Goal: Information Seeking & Learning: Understand process/instructions

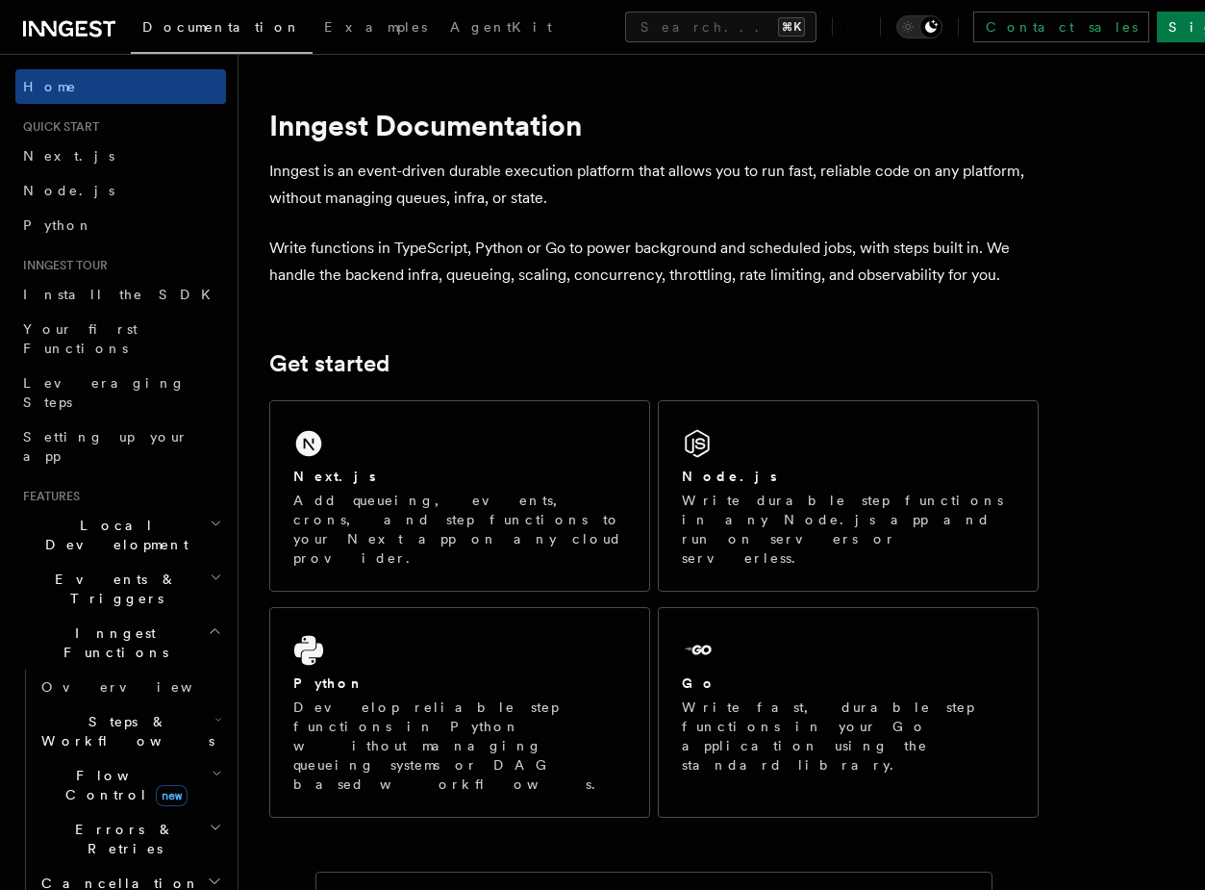
click at [151, 508] on h2 "Local Development" at bounding box center [120, 535] width 211 height 54
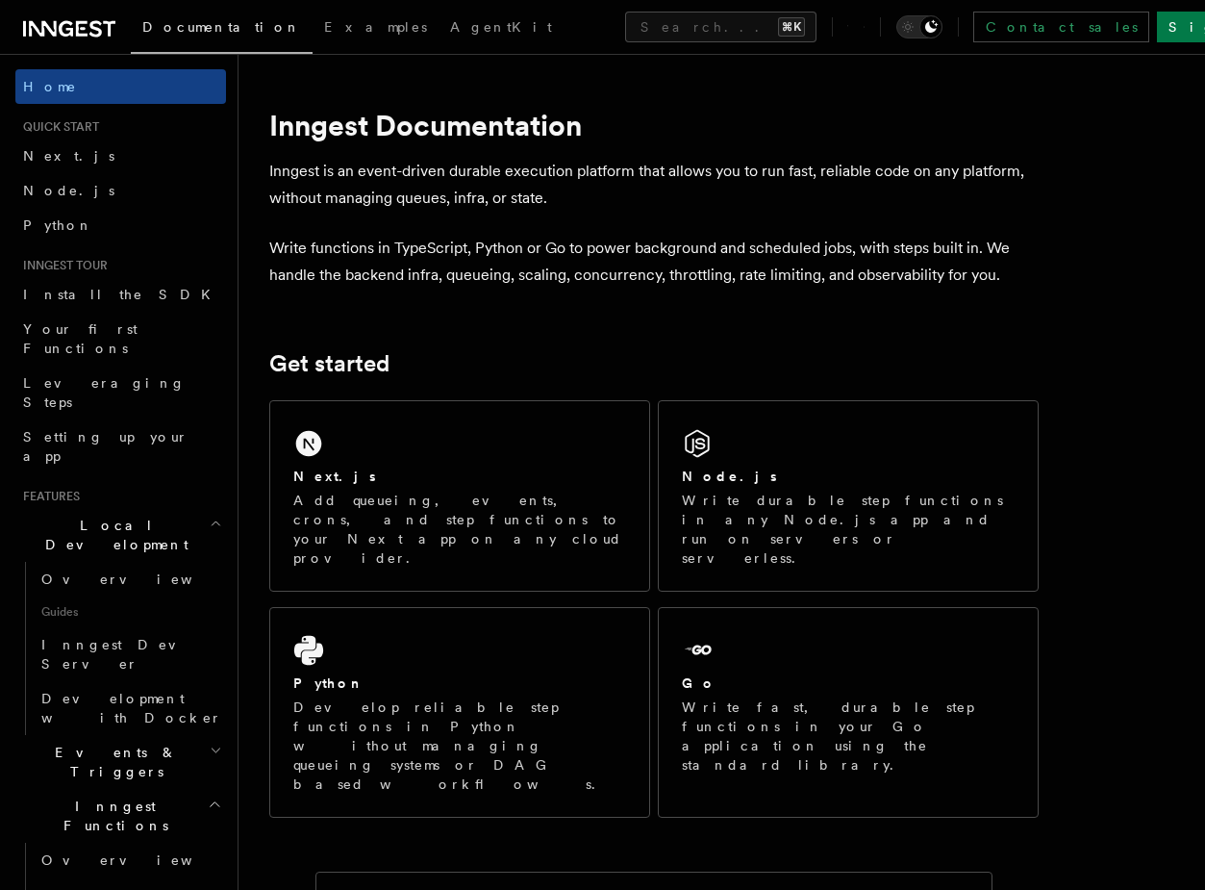
click at [151, 508] on h2 "Local Development" at bounding box center [120, 535] width 211 height 54
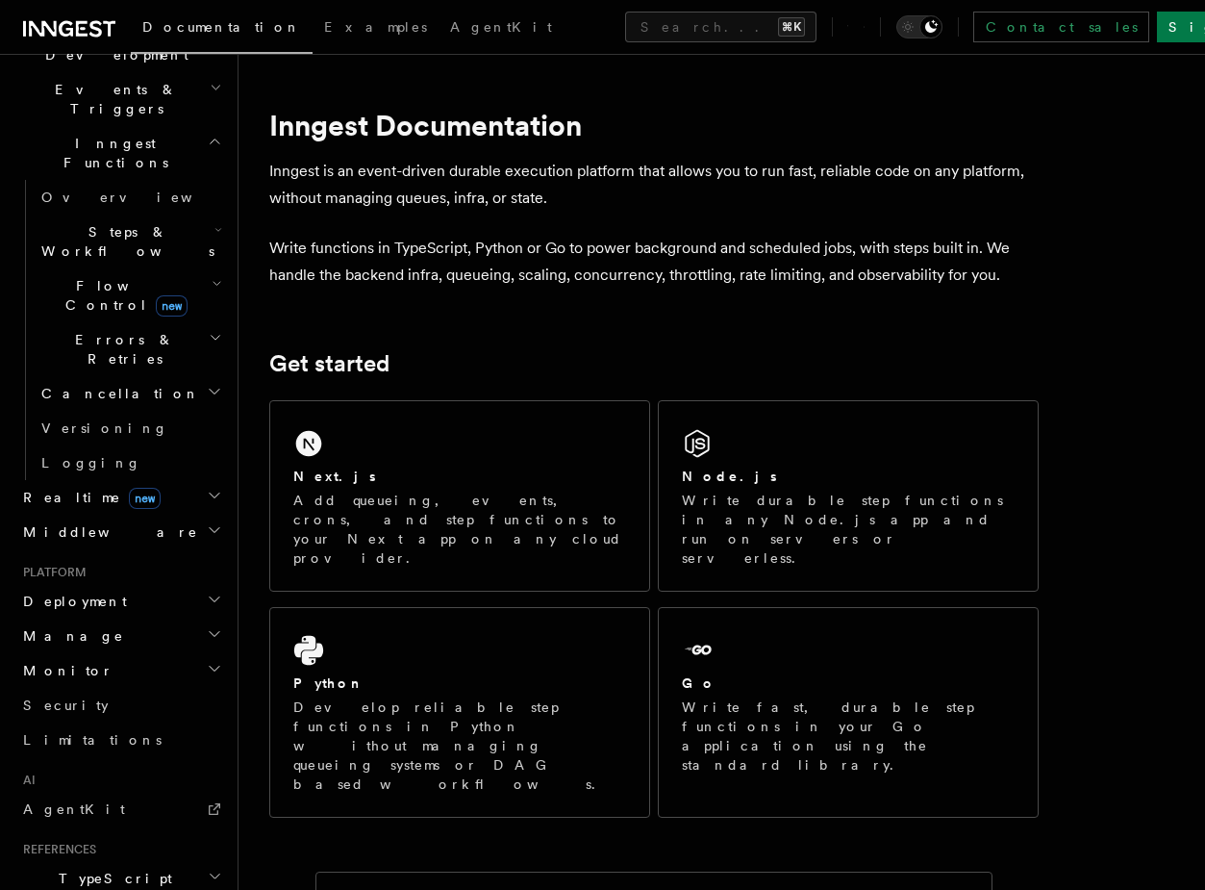
scroll to position [508, 0]
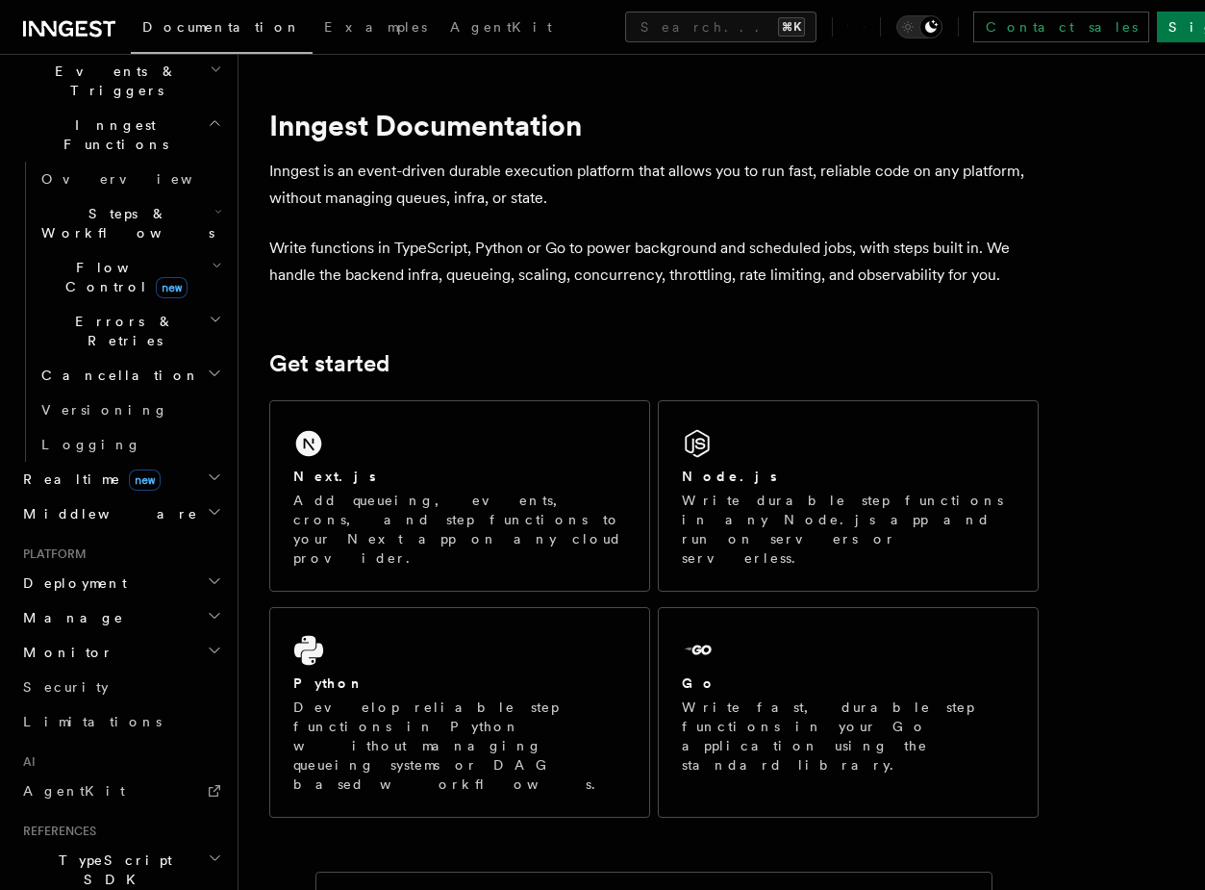
click at [143, 566] on h2 "Deployment" at bounding box center [120, 583] width 211 height 35
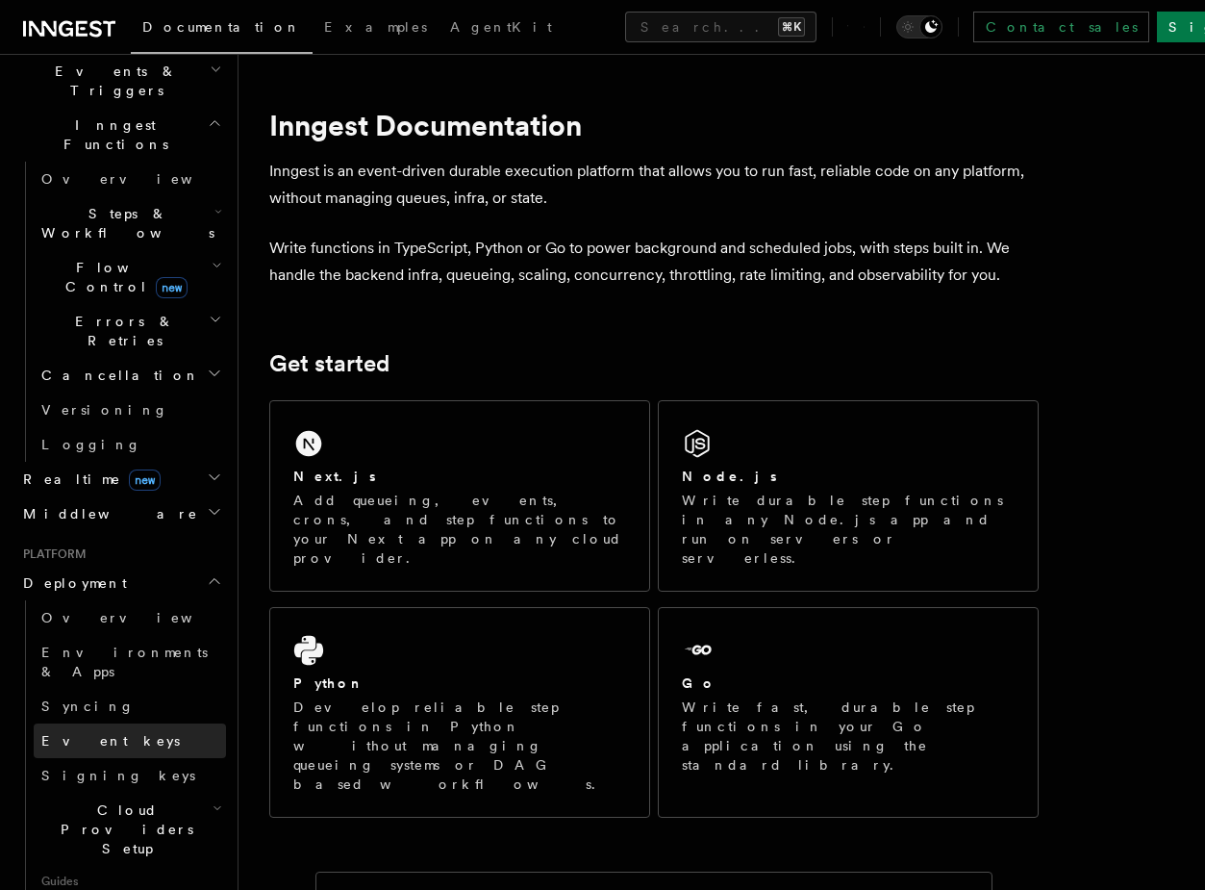
click at [112, 723] on link "Event keys" at bounding box center [130, 740] width 192 height 35
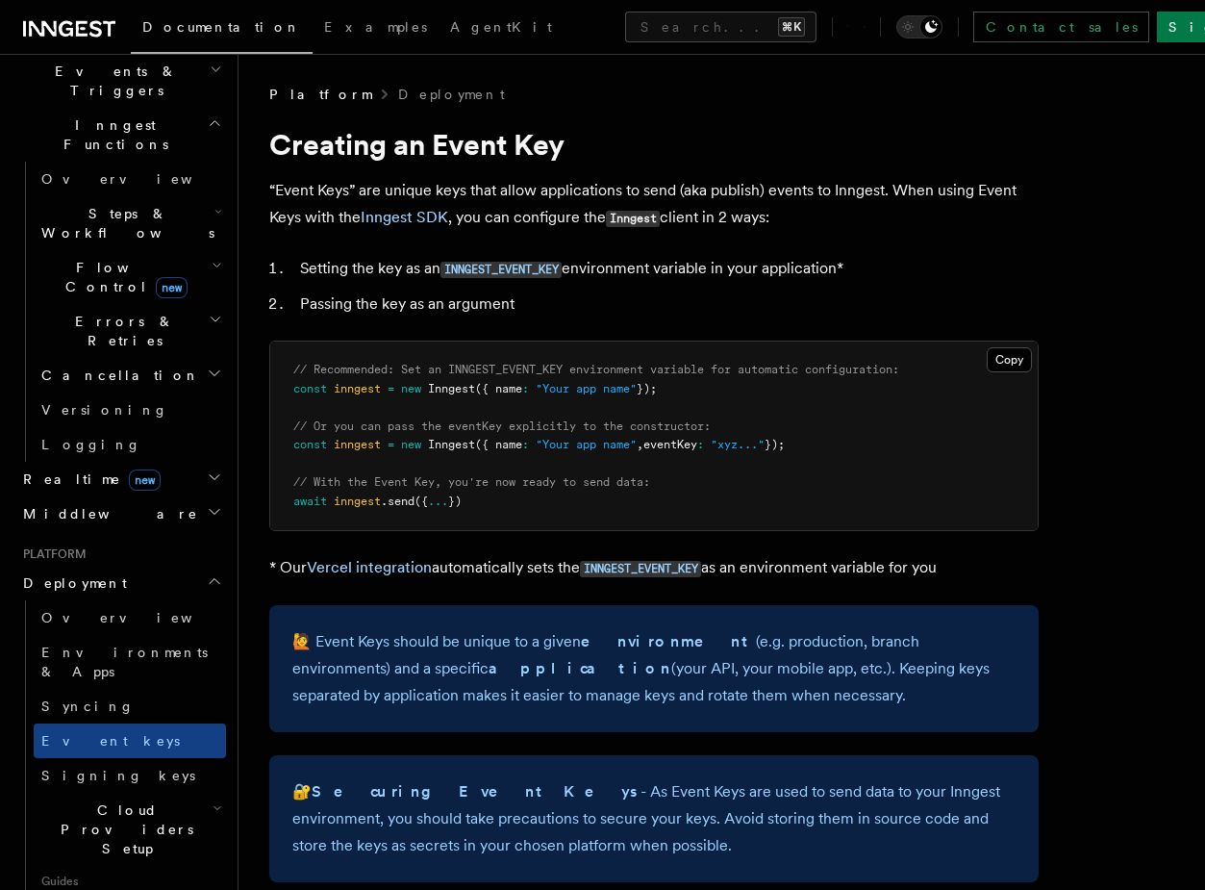
click at [118, 800] on span "Cloud Providers Setup" at bounding box center [123, 829] width 179 height 58
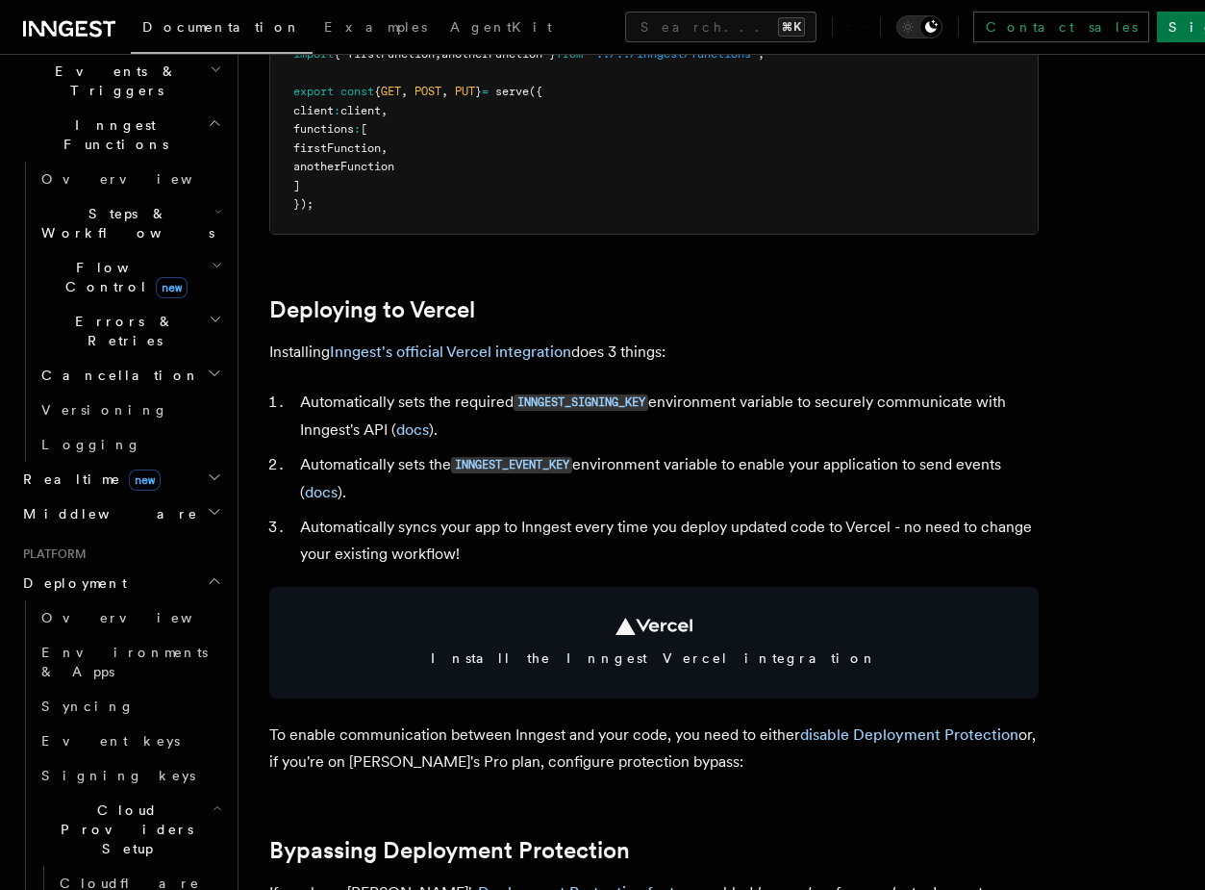
scroll to position [860, 0]
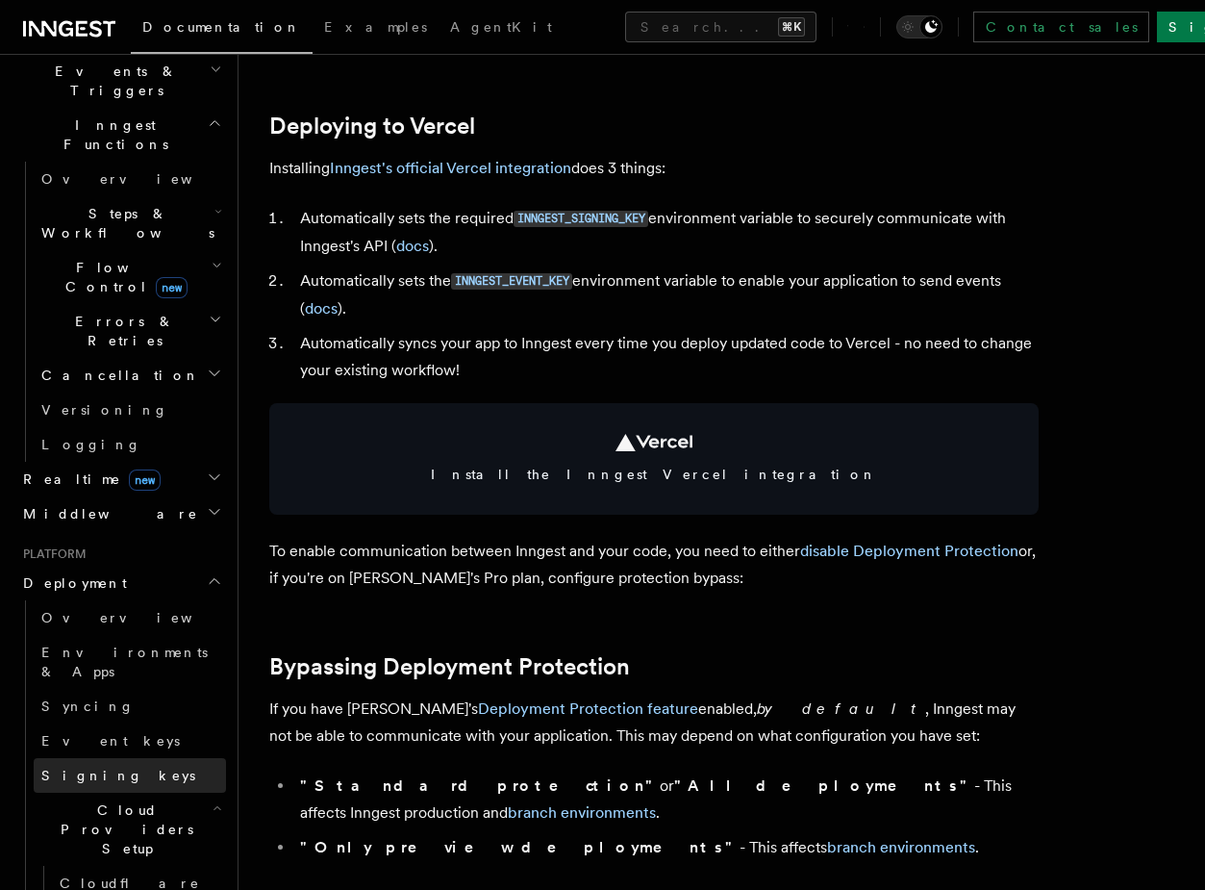
click at [161, 758] on link "Signing keys" at bounding box center [130, 775] width 192 height 35
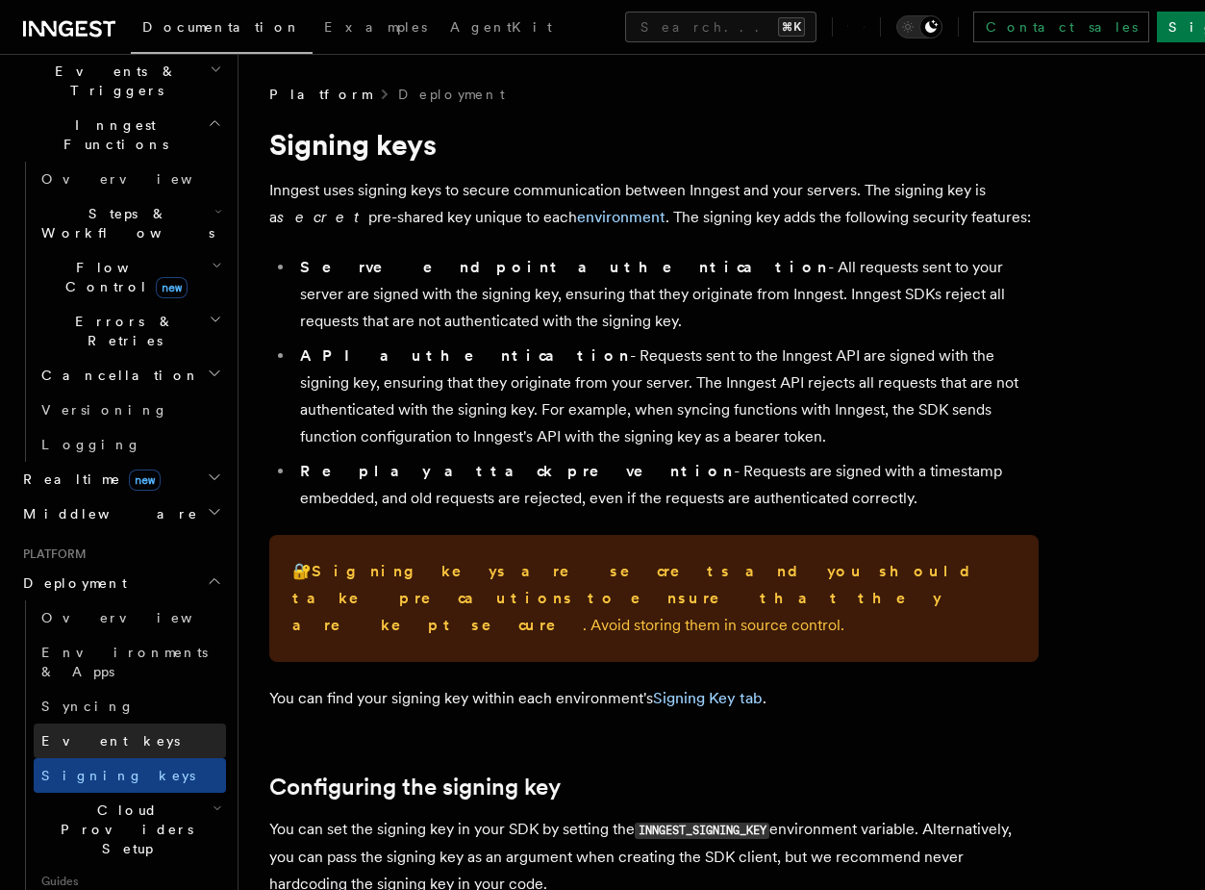
click at [161, 723] on link "Event keys" at bounding box center [130, 740] width 192 height 35
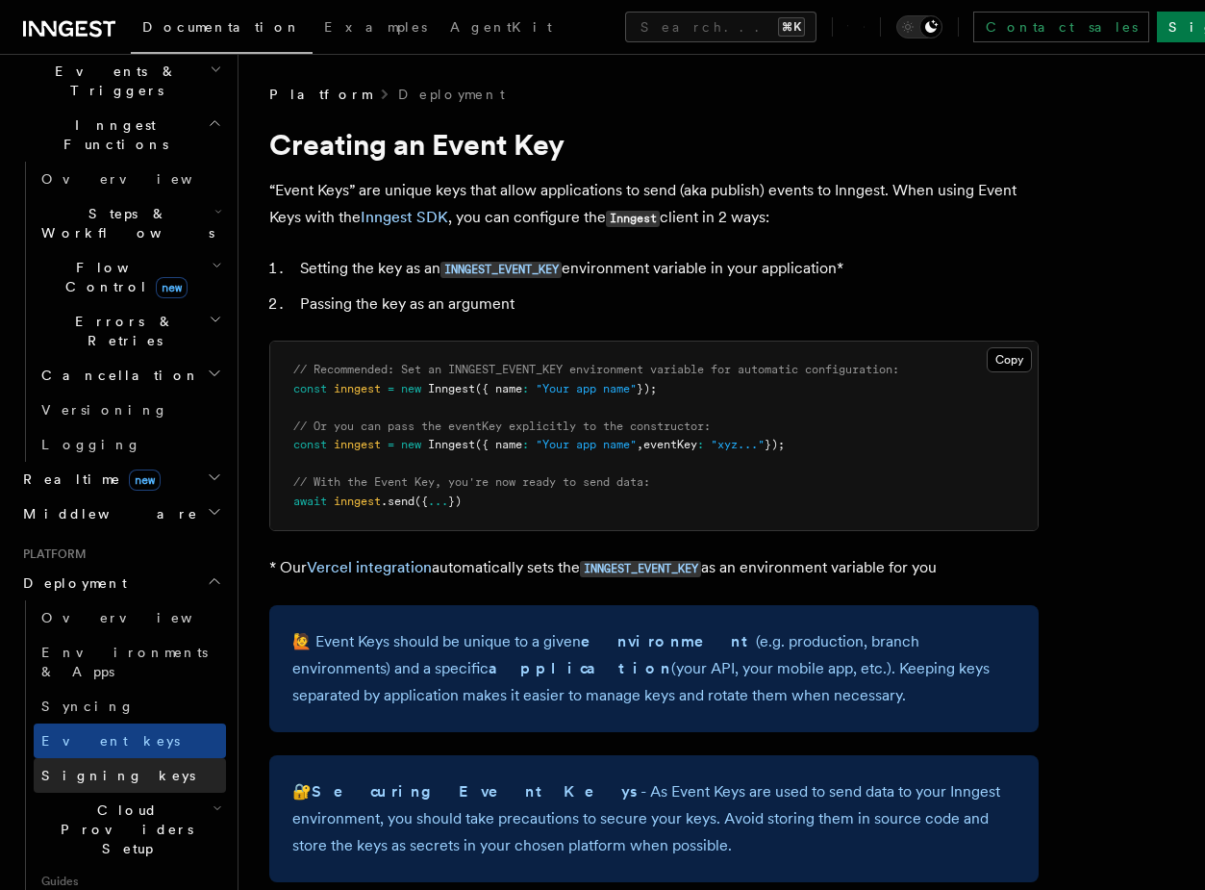
click at [161, 758] on link "Signing keys" at bounding box center [130, 775] width 192 height 35
